Goal: Transaction & Acquisition: Book appointment/travel/reservation

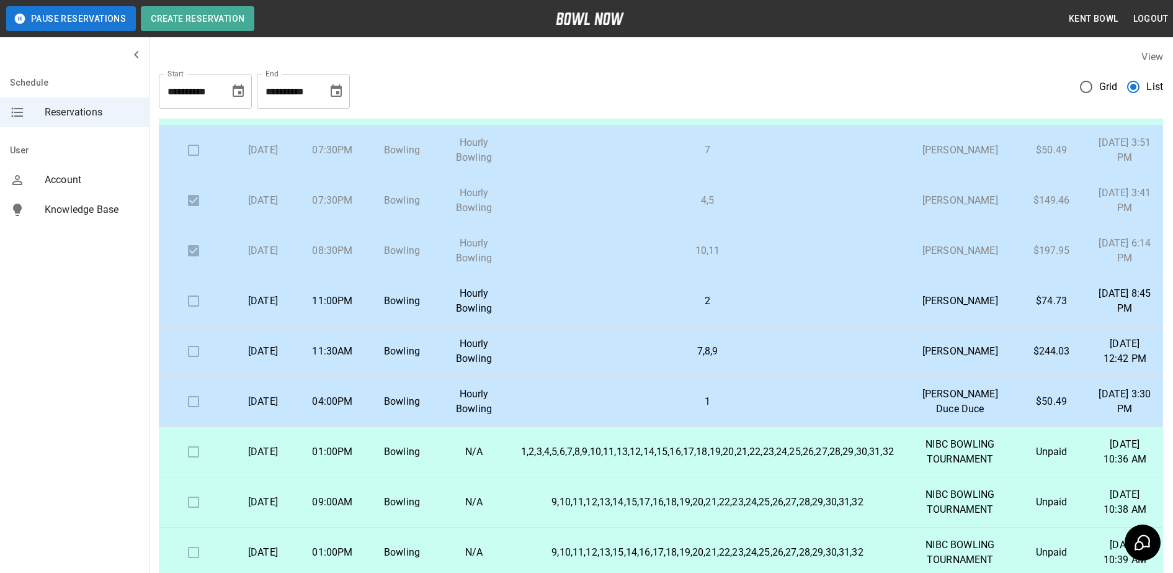
scroll to position [400, 0]
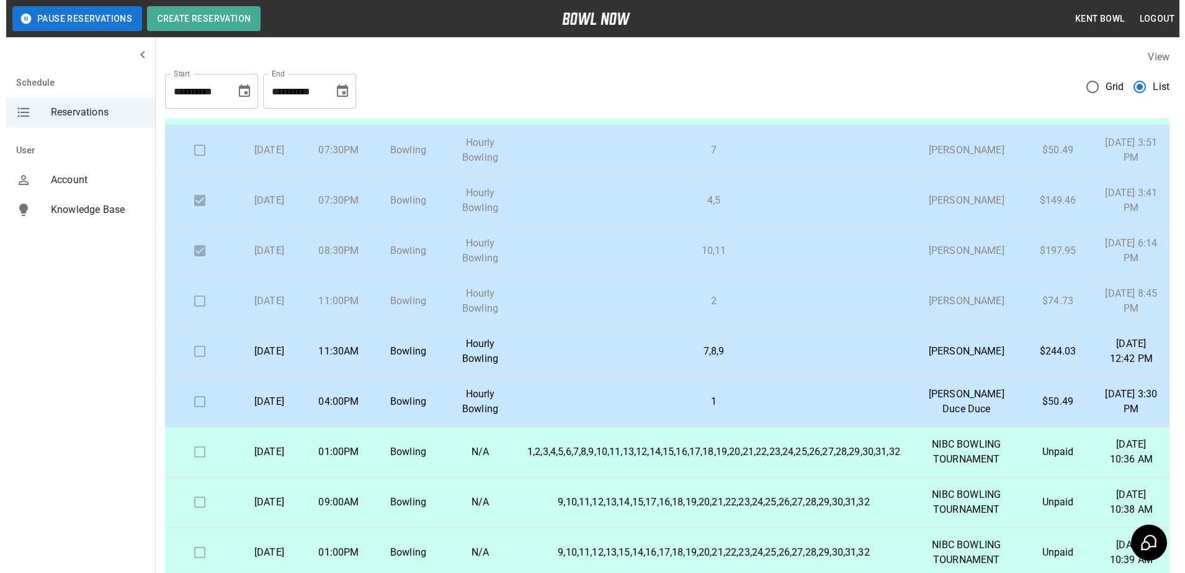
scroll to position [374, 0]
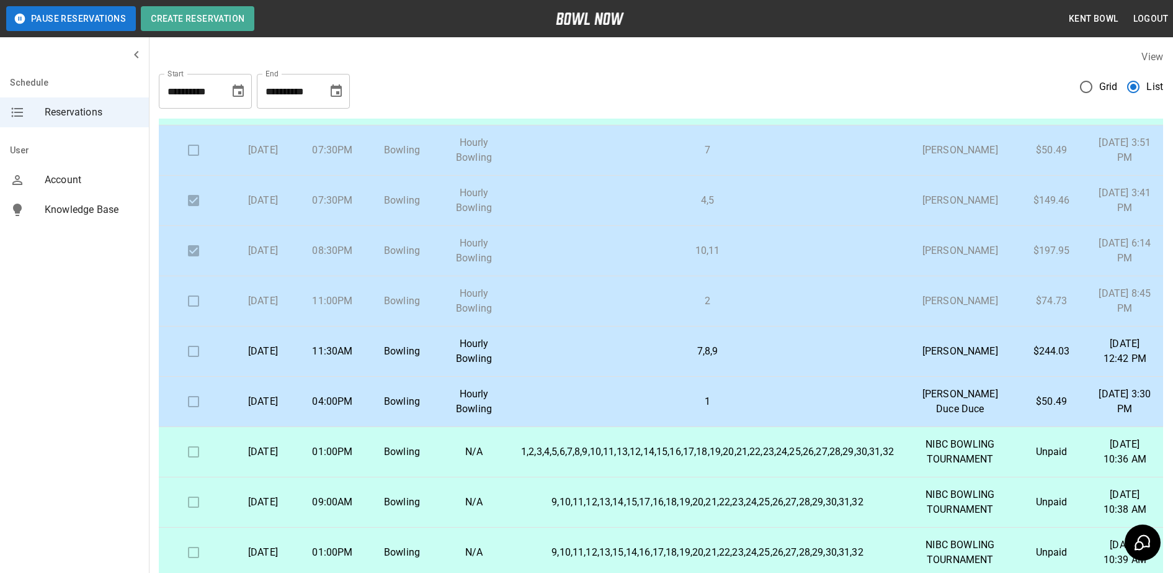
click at [341, 377] on td "11:30AM" at bounding box center [332, 351] width 69 height 50
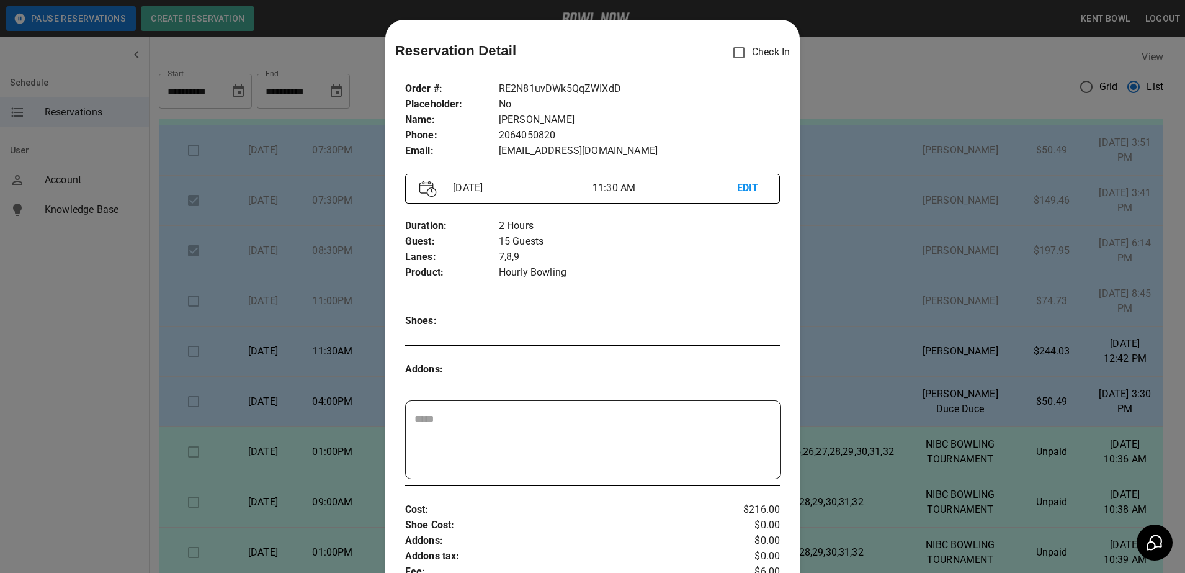
scroll to position [20, 0]
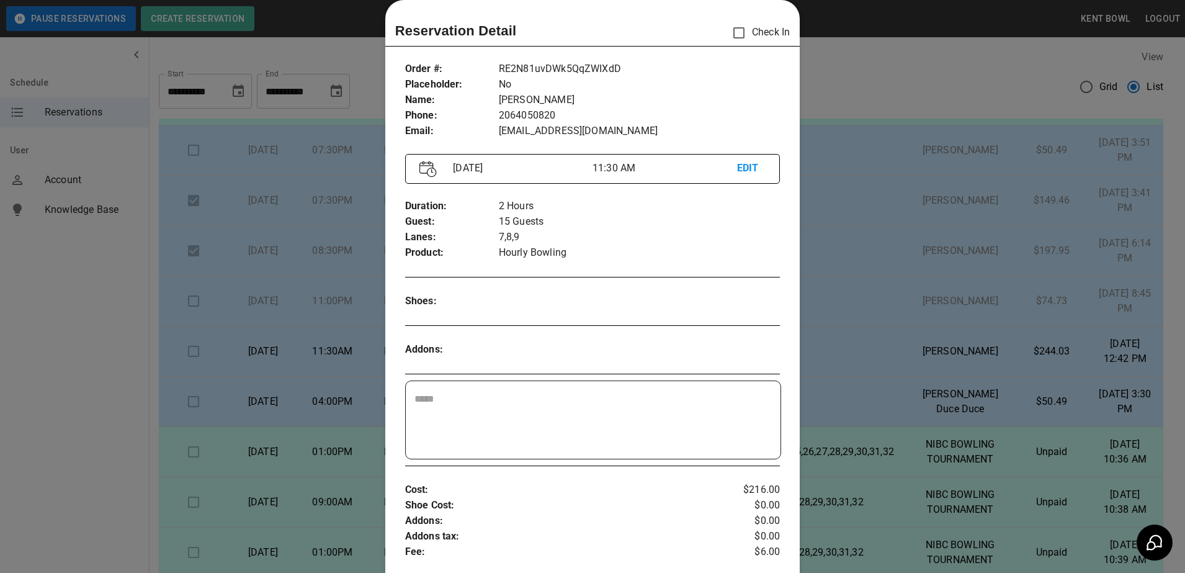
click at [69, 361] on div at bounding box center [592, 286] width 1185 height 573
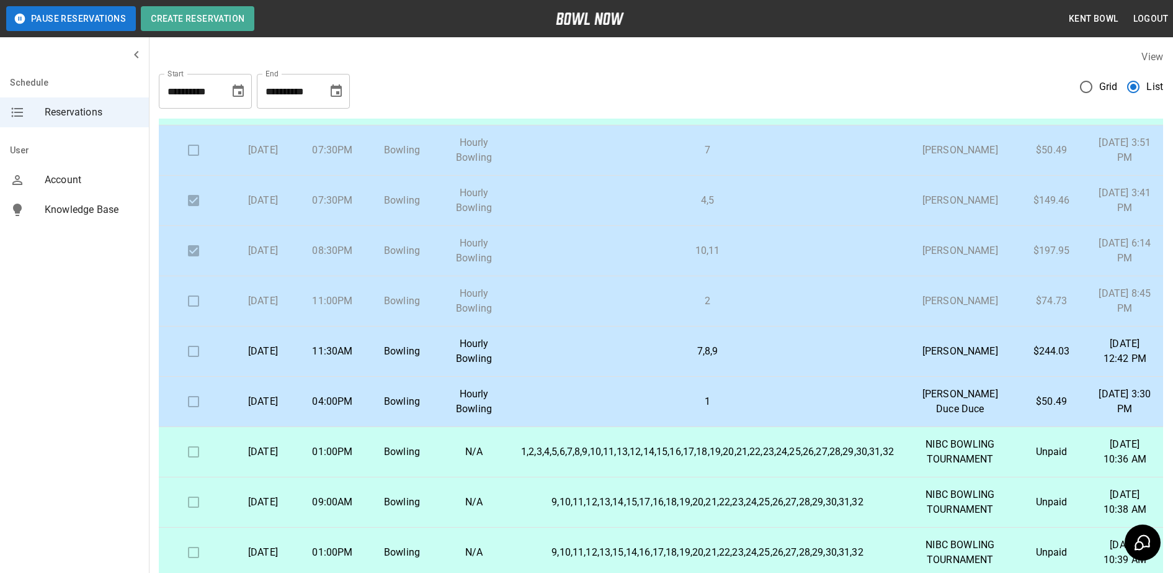
click at [311, 427] on td "04:00PM" at bounding box center [332, 402] width 69 height 50
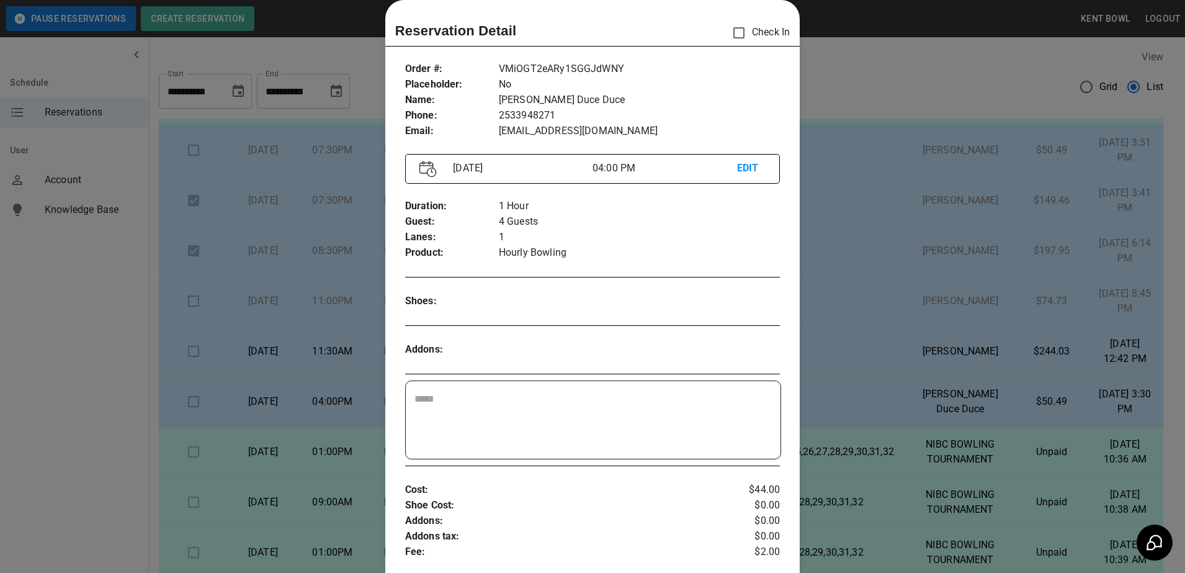
click at [79, 374] on div at bounding box center [592, 286] width 1185 height 573
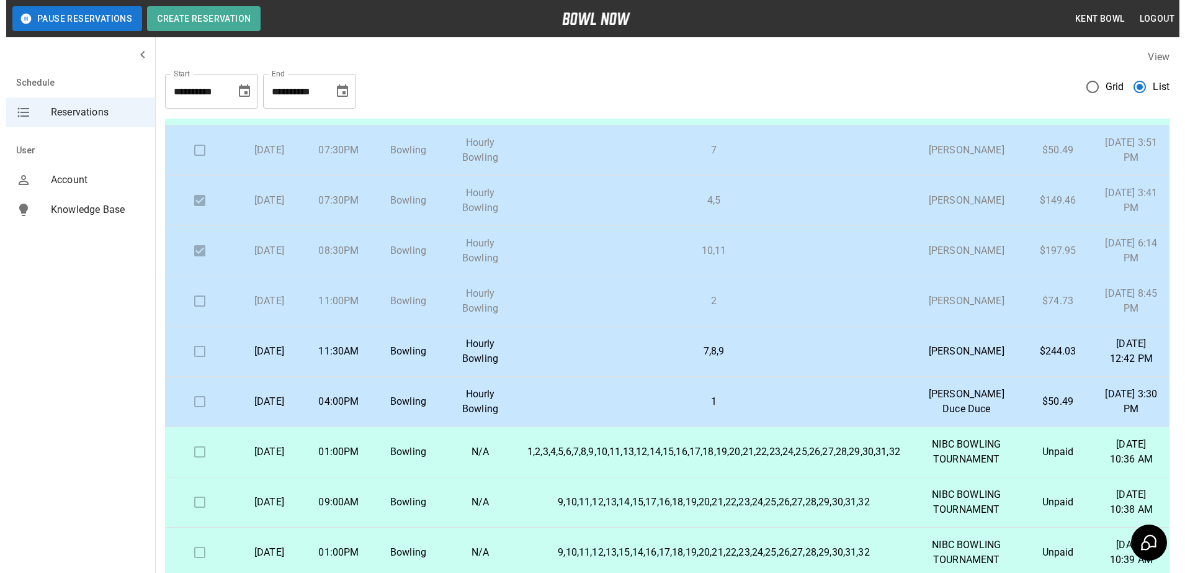
scroll to position [420, 0]
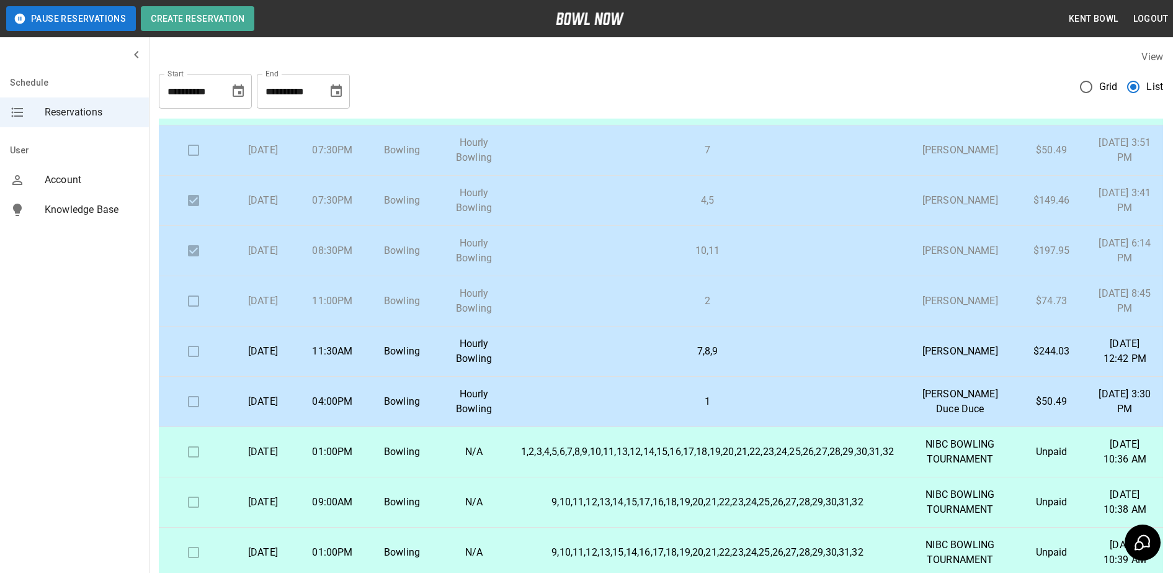
click at [270, 359] on p "[DATE]" at bounding box center [263, 351] width 50 height 15
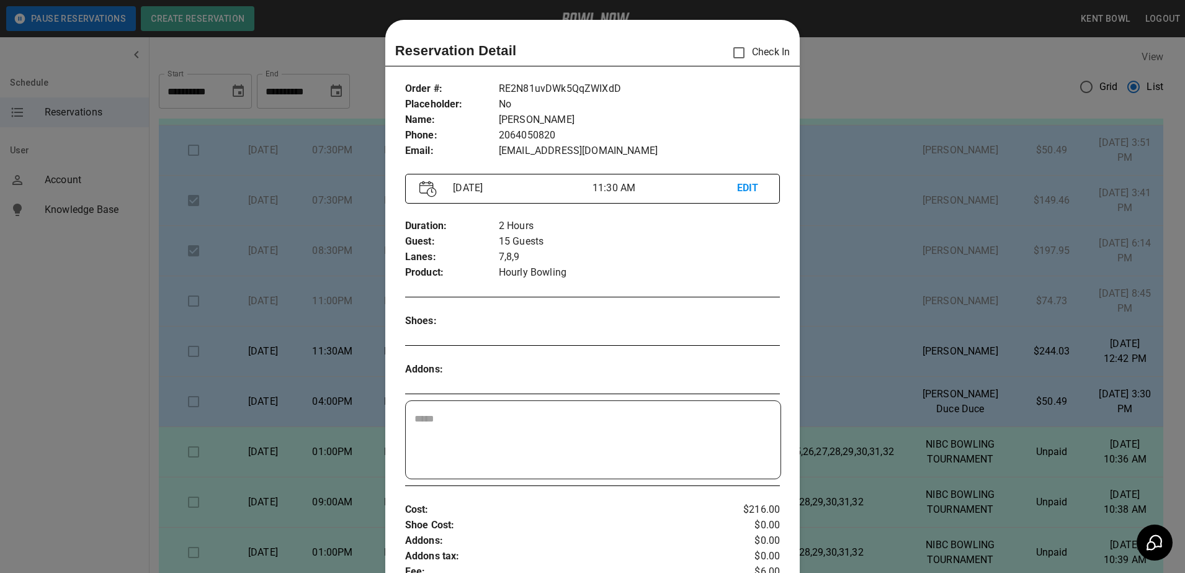
scroll to position [20, 0]
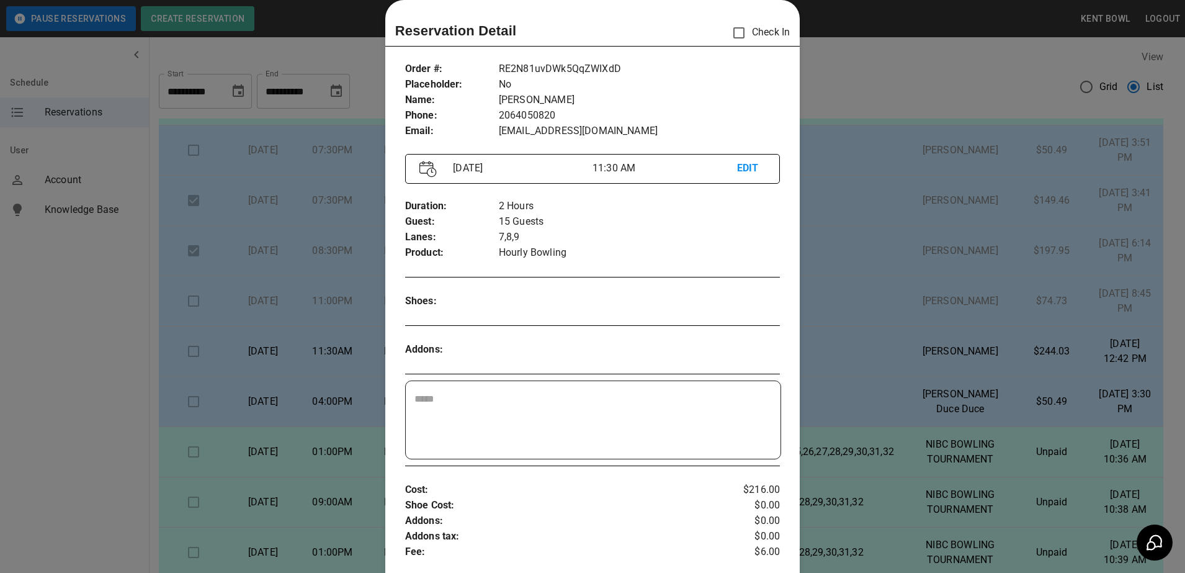
click at [64, 385] on div at bounding box center [592, 286] width 1185 height 573
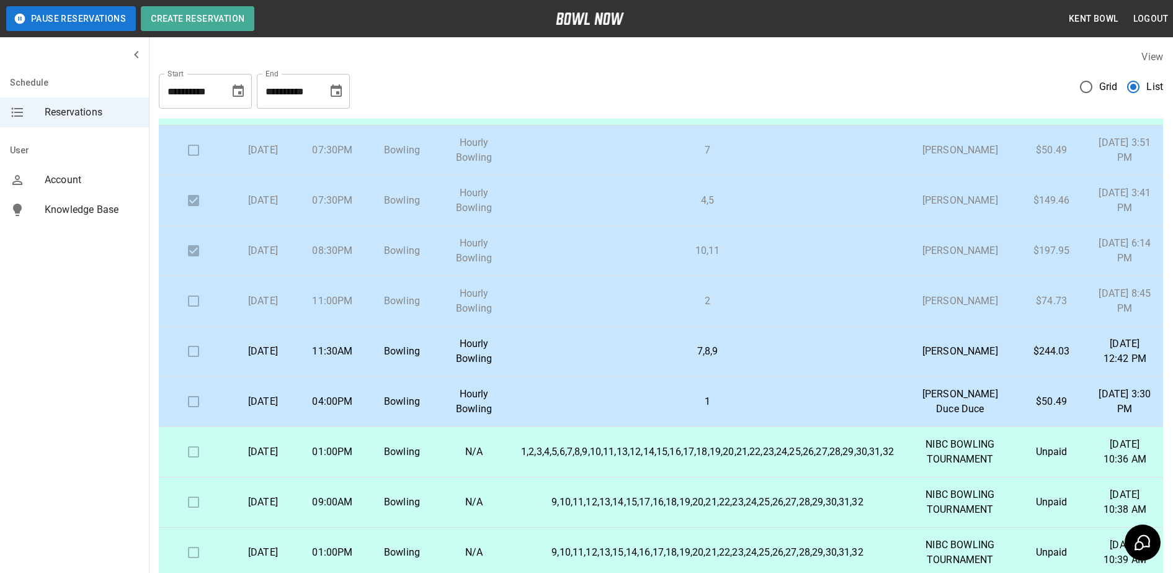
click at [353, 294] on td "11:00PM" at bounding box center [332, 301] width 69 height 50
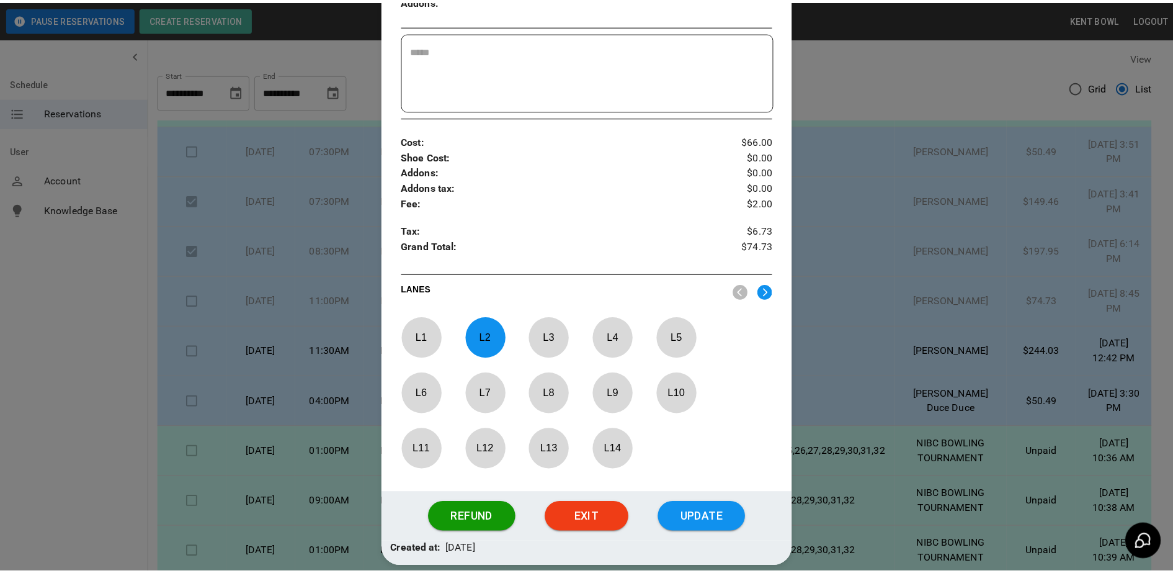
scroll to position [373, 0]
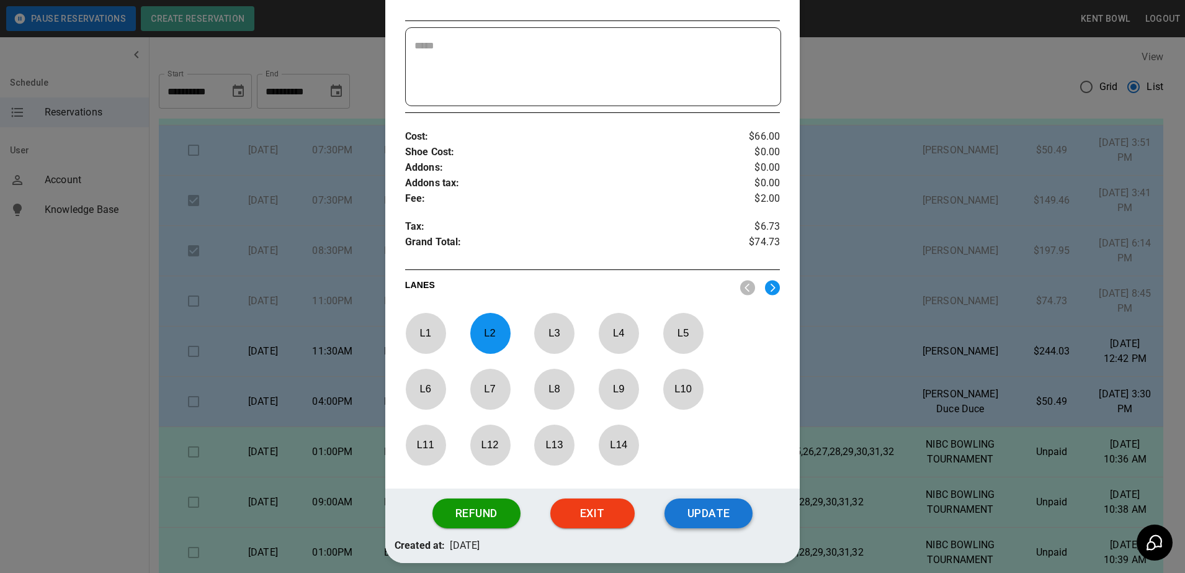
click at [702, 522] on button "Update" at bounding box center [709, 513] width 88 height 30
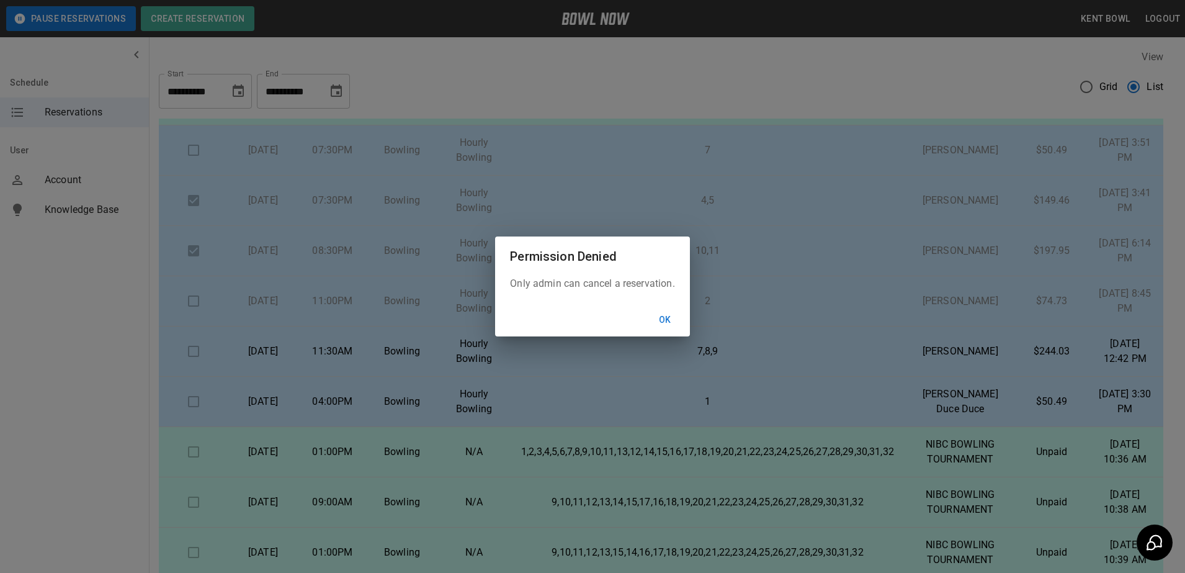
click at [676, 324] on button "Ok" at bounding box center [665, 319] width 40 height 23
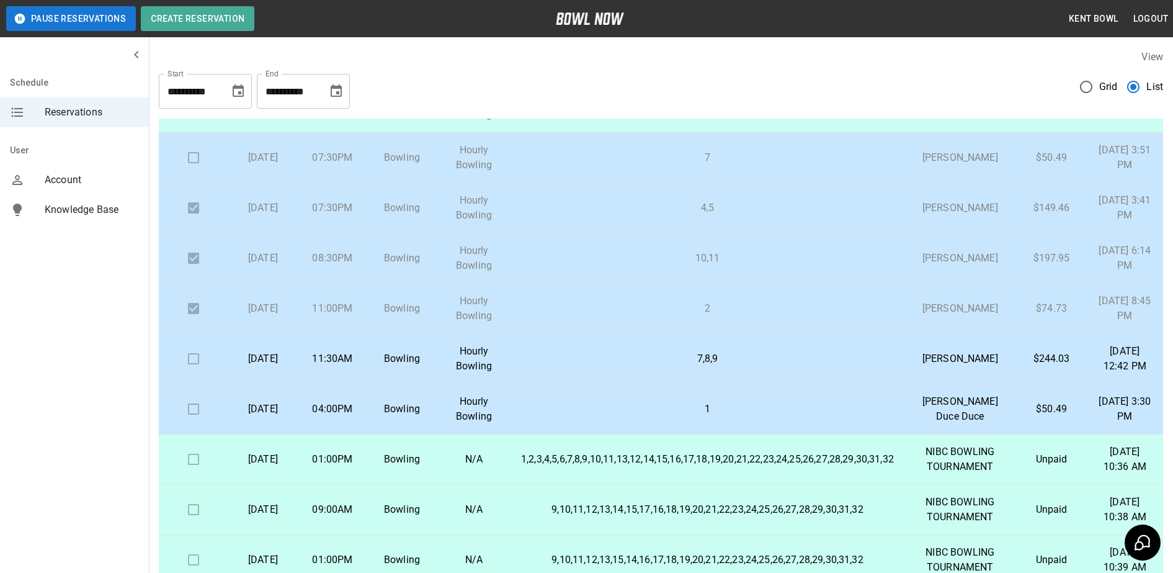
scroll to position [289, 0]
click at [36, 444] on div "Schedule Reservations User Account Knowledge Base" at bounding box center [75, 286] width 150 height 573
